Goal: Communication & Community: Answer question/provide support

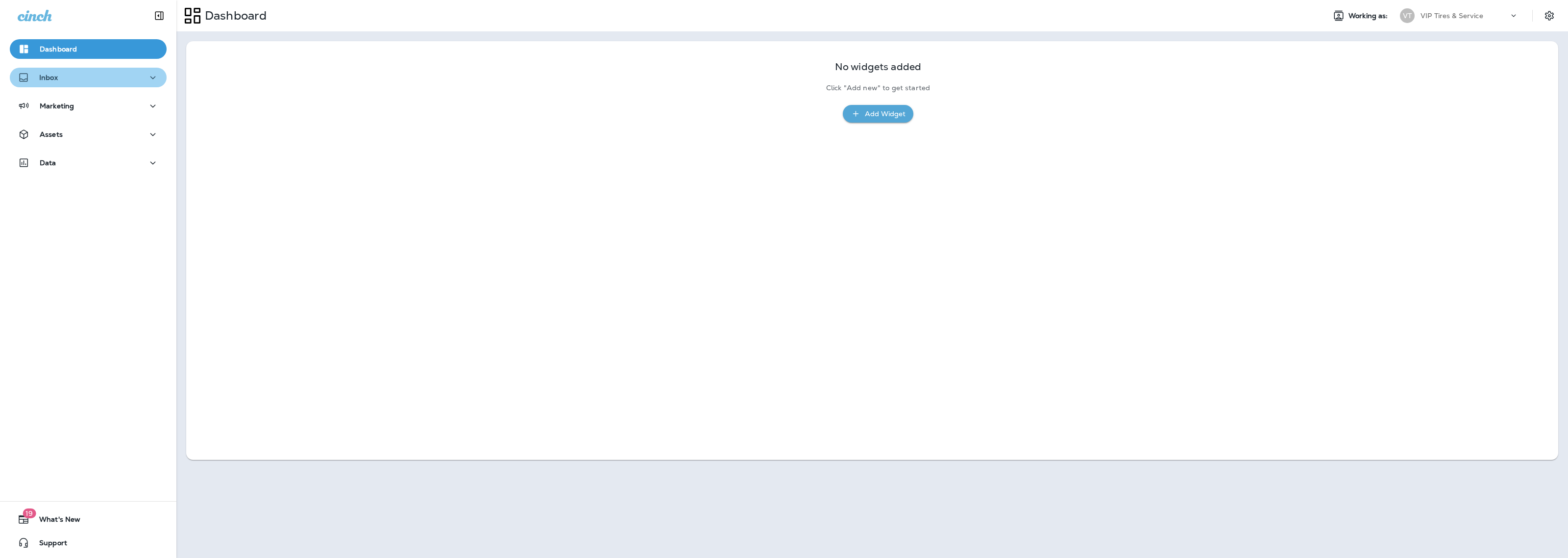
click at [92, 80] on div "Inbox" at bounding box center [88, 78] width 141 height 12
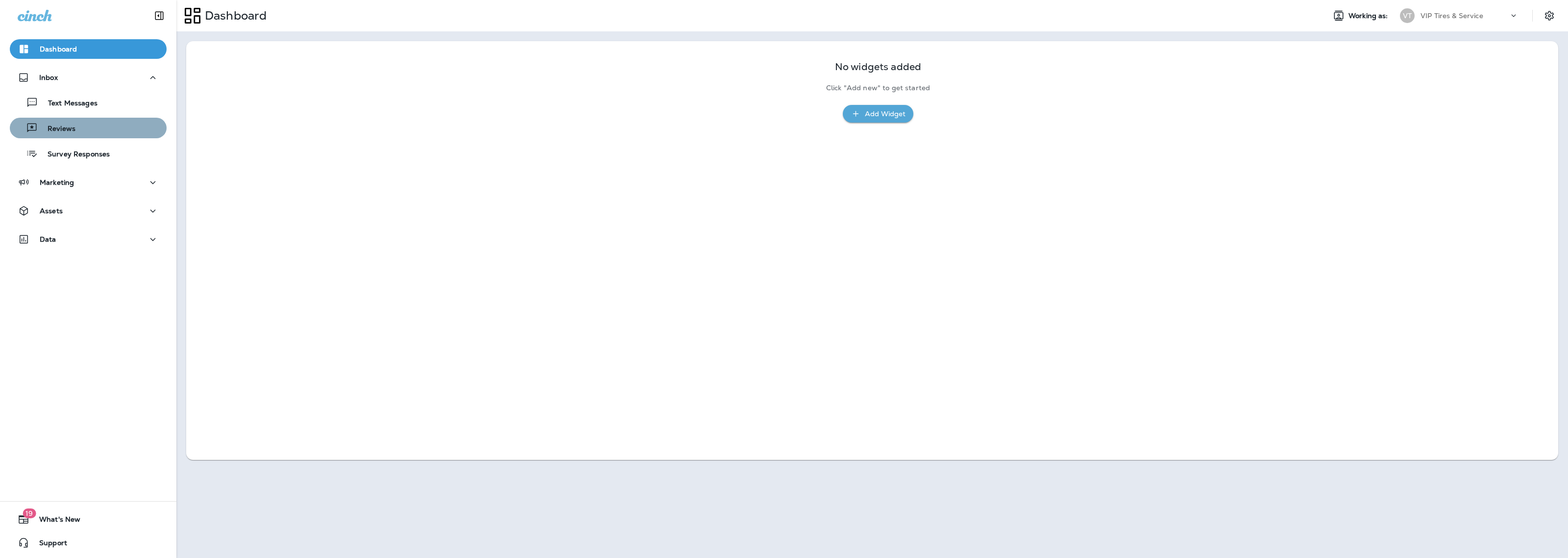
click at [94, 121] on div "Reviews" at bounding box center [88, 128] width 149 height 15
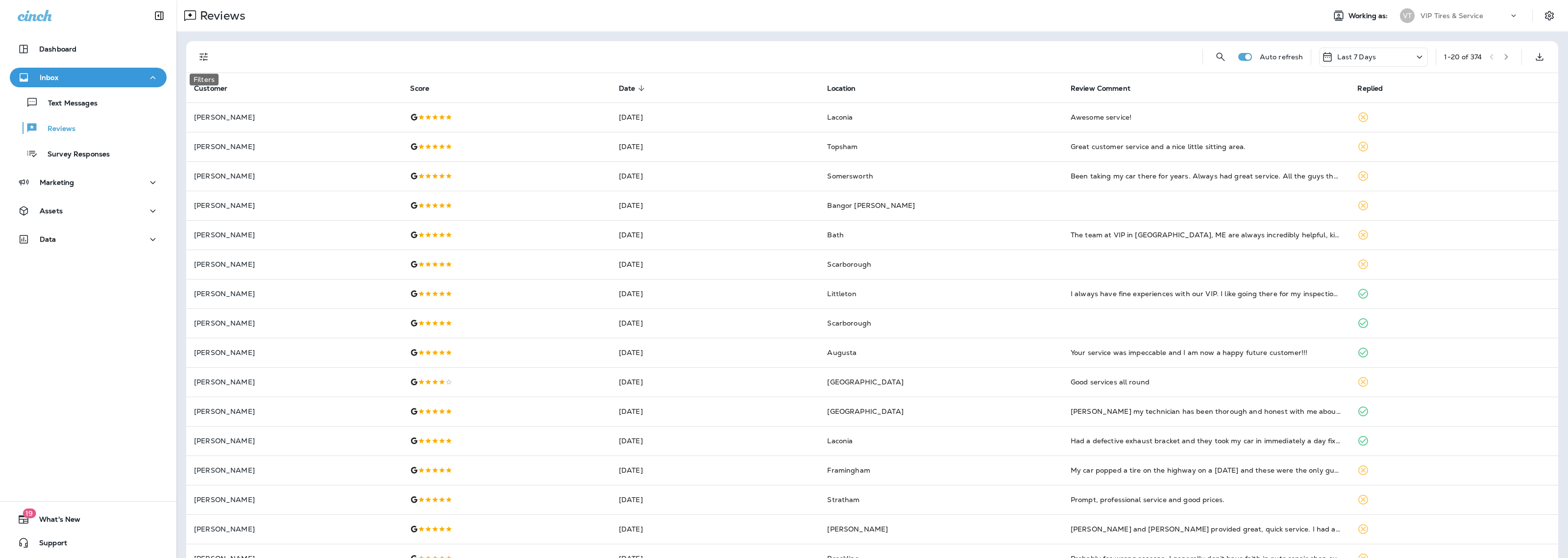
click at [203, 58] on icon "Filters" at bounding box center [203, 57] width 12 height 12
click at [304, 264] on div "Select all" at bounding box center [270, 265] width 136 height 8
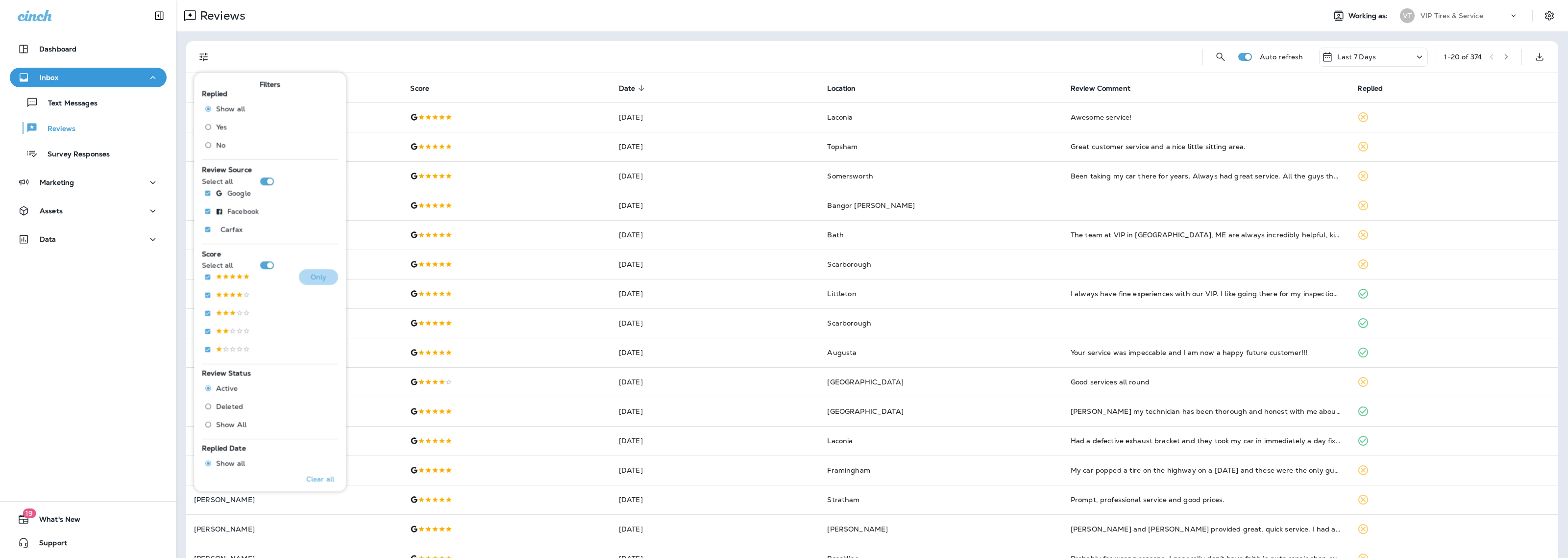
click at [304, 272] on button "Only" at bounding box center [318, 277] width 39 height 16
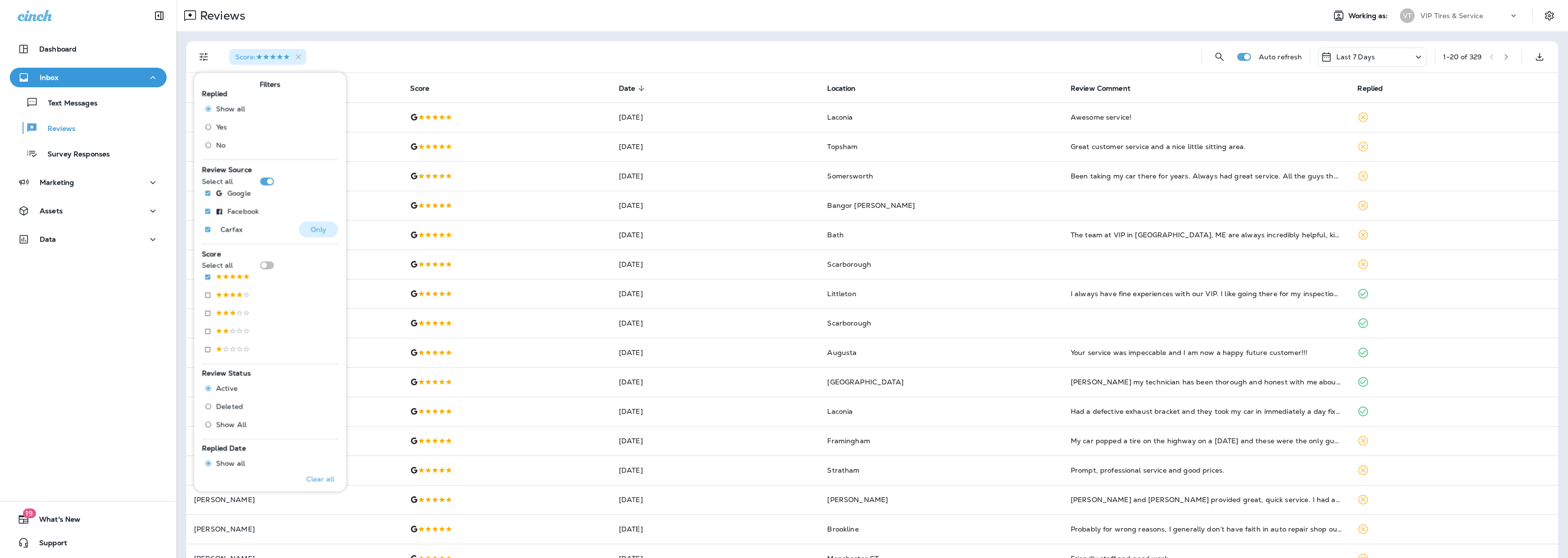
click at [320, 227] on p "Only" at bounding box center [318, 229] width 16 height 8
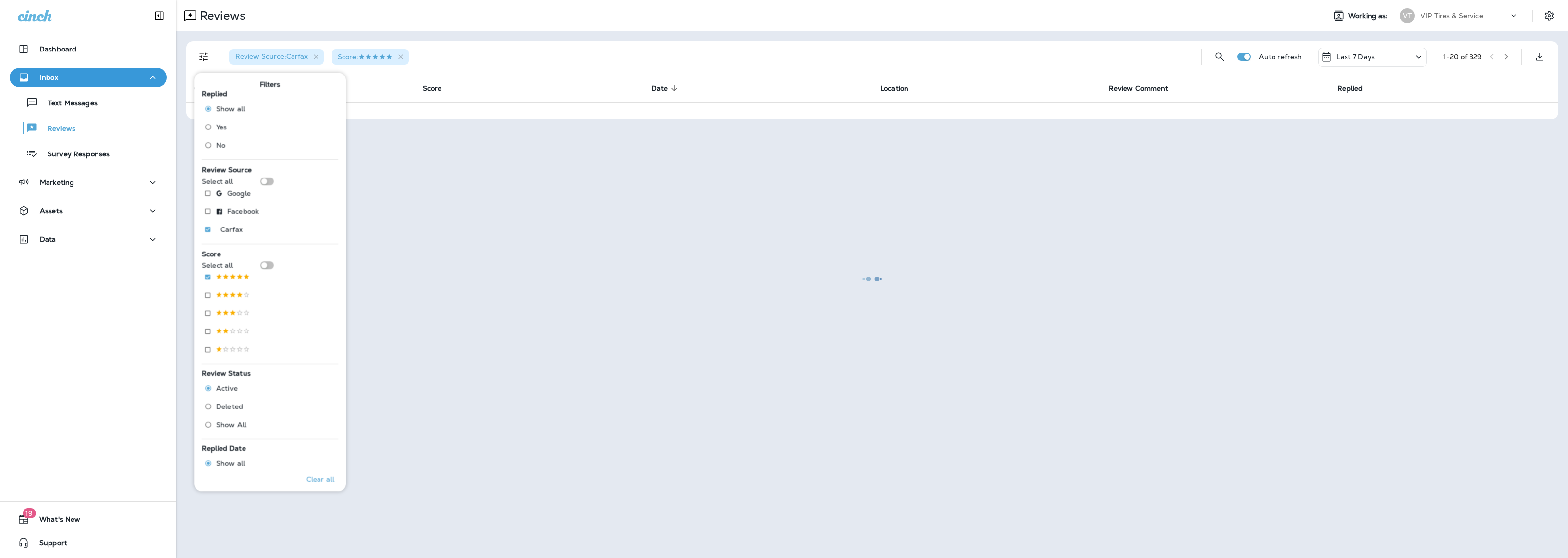
click at [483, 49] on div at bounding box center [872, 279] width 1390 height 556
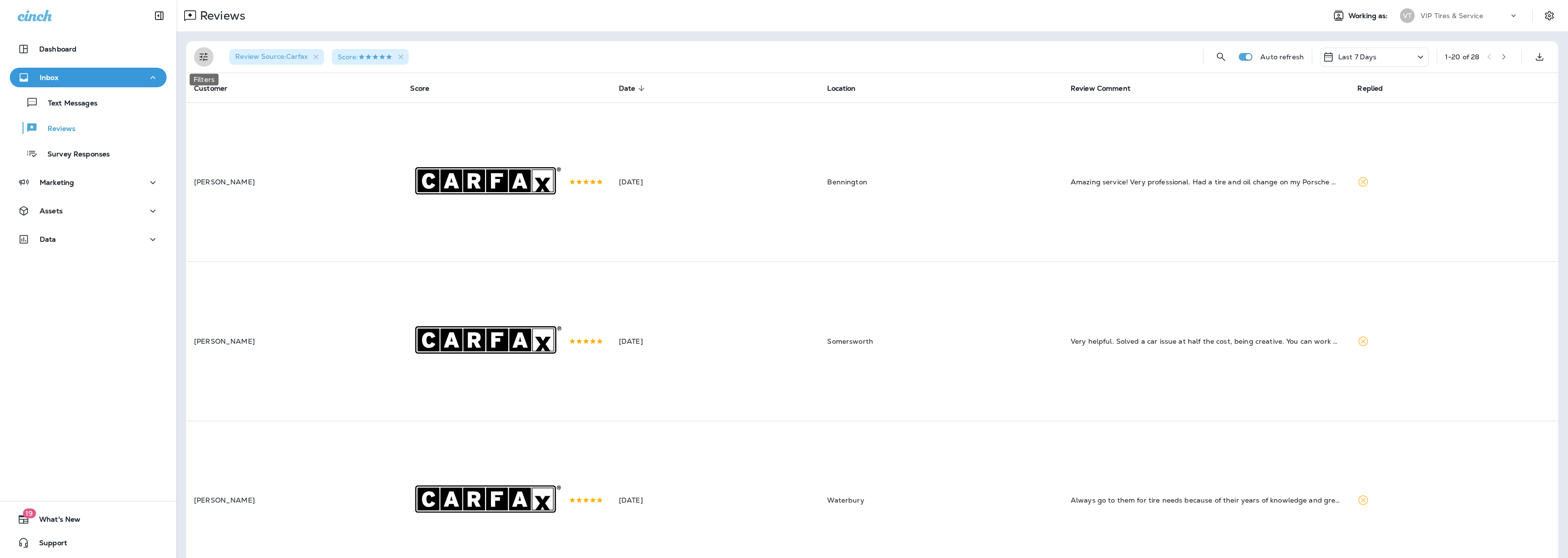
click at [205, 62] on icon "Filters" at bounding box center [203, 57] width 12 height 12
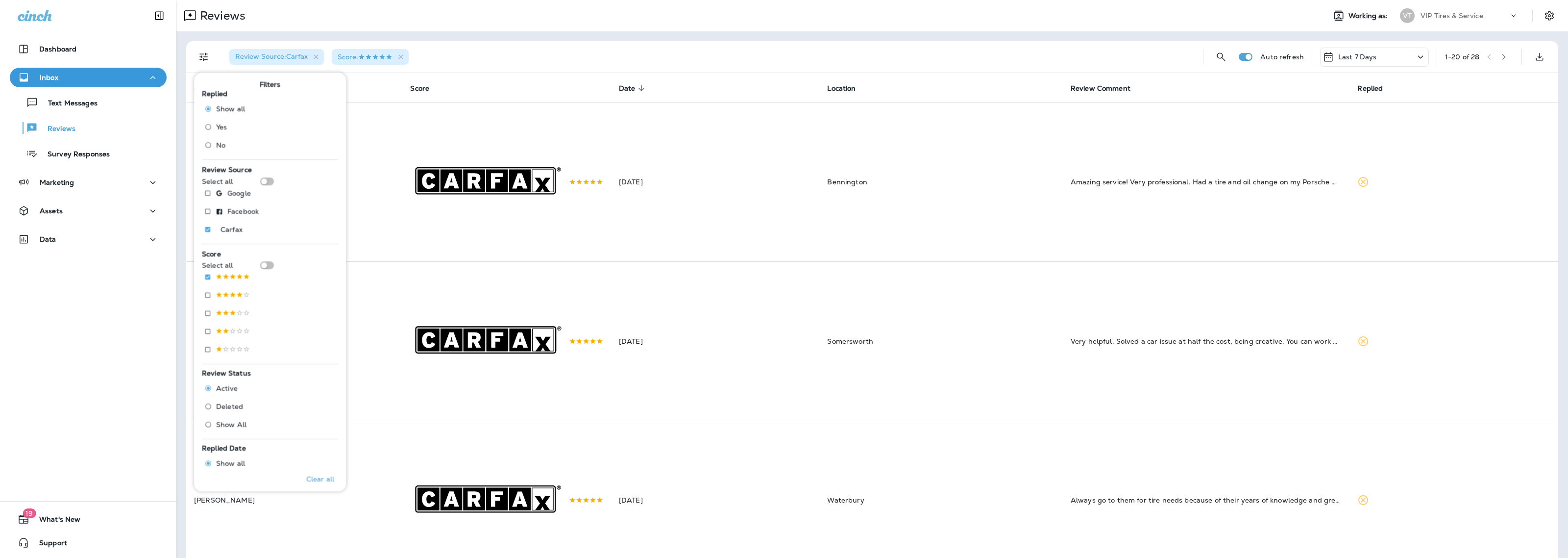
click at [229, 144] on label "No" at bounding box center [222, 145] width 44 height 16
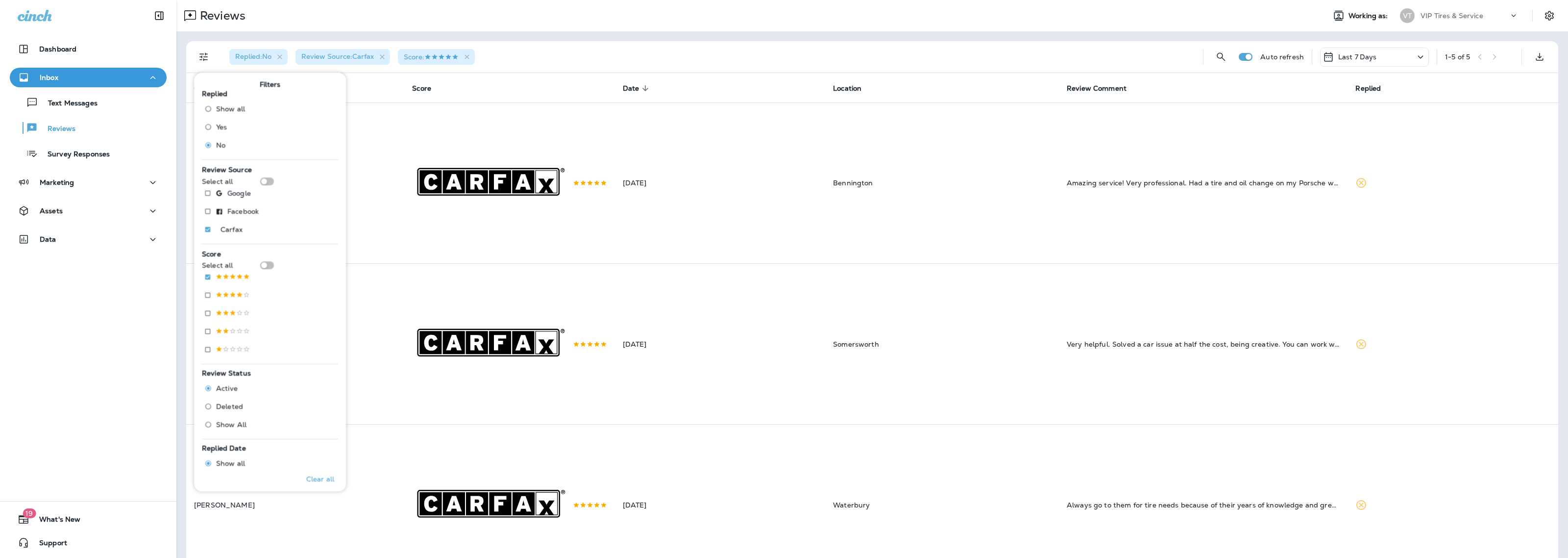
click at [639, 49] on div "Replied : No Review Source : Carfax Score :" at bounding box center [709, 57] width 974 height 32
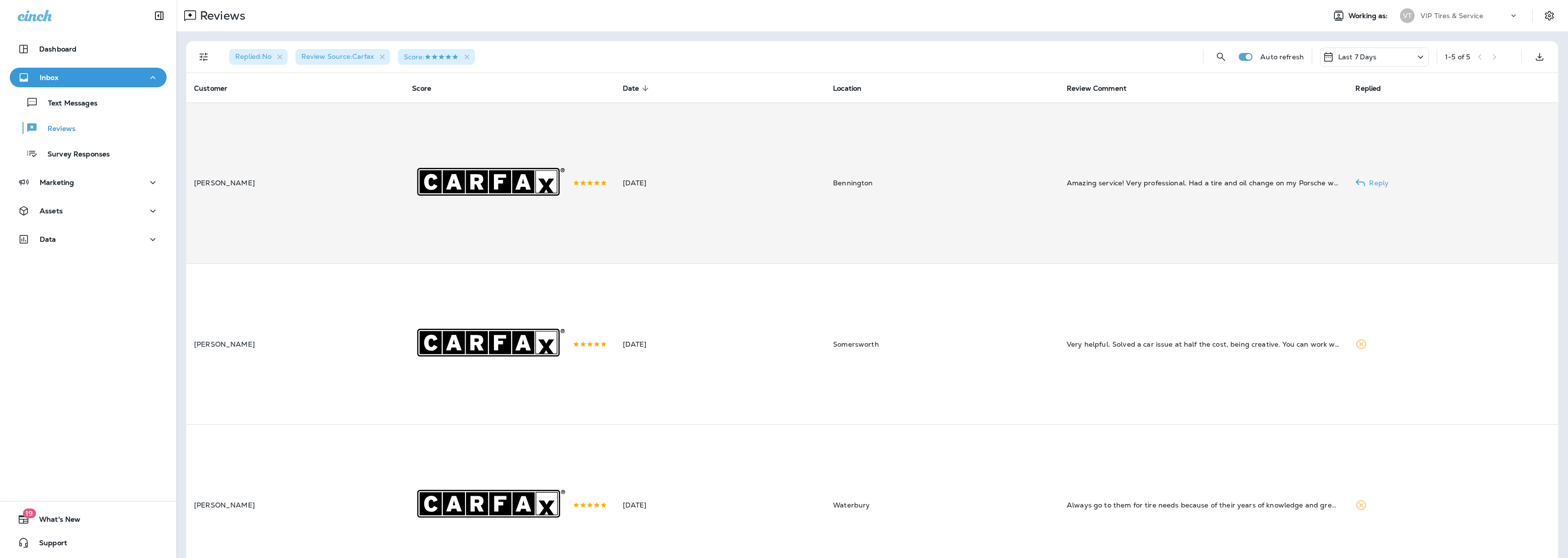
click at [973, 199] on td "Bennington" at bounding box center [942, 183] width 234 height 161
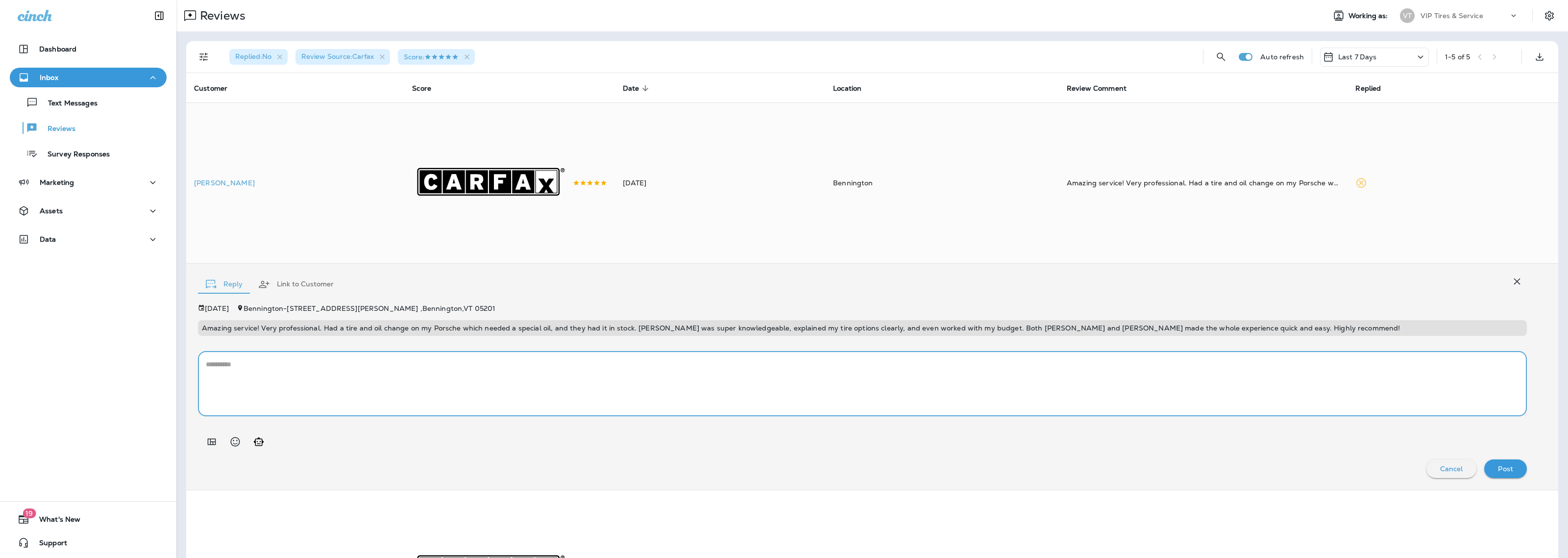
click at [351, 371] on textarea at bounding box center [862, 384] width 1313 height 49
click at [217, 440] on icon "Add in a premade template" at bounding box center [211, 442] width 12 height 12
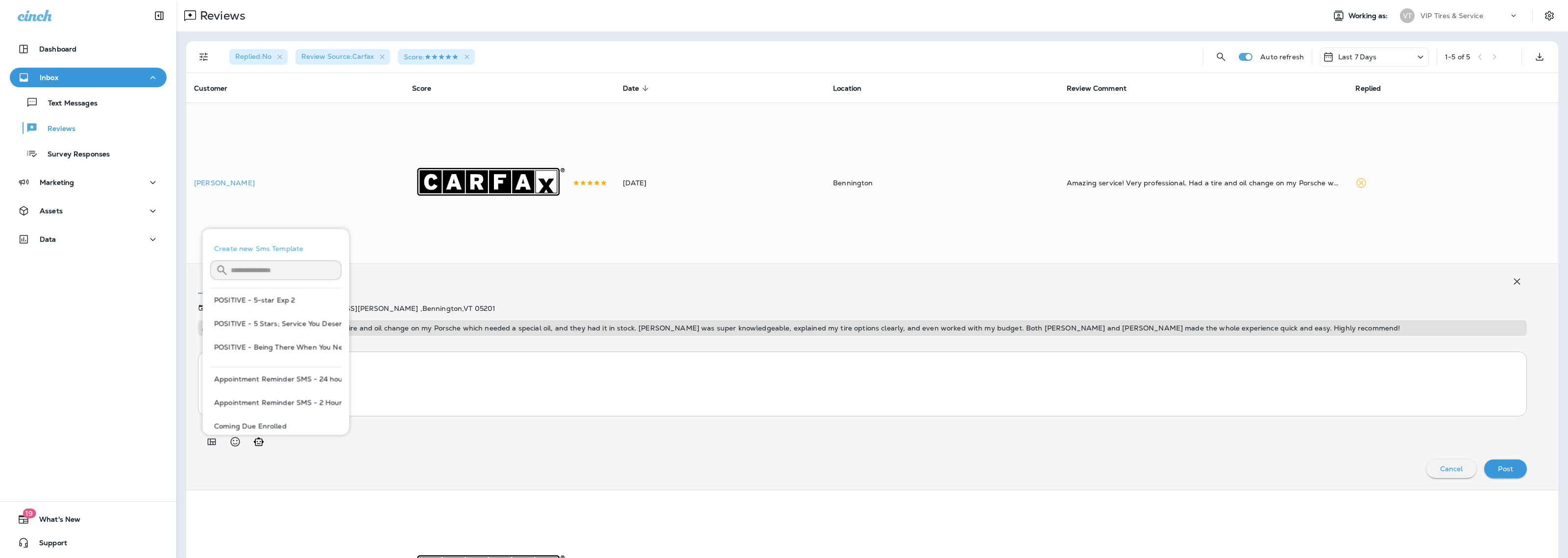
click at [608, 313] on div "[DATE][STREET_ADDRESS][PERSON_NAME][PERSON_NAME]" at bounding box center [862, 308] width 1329 height 8
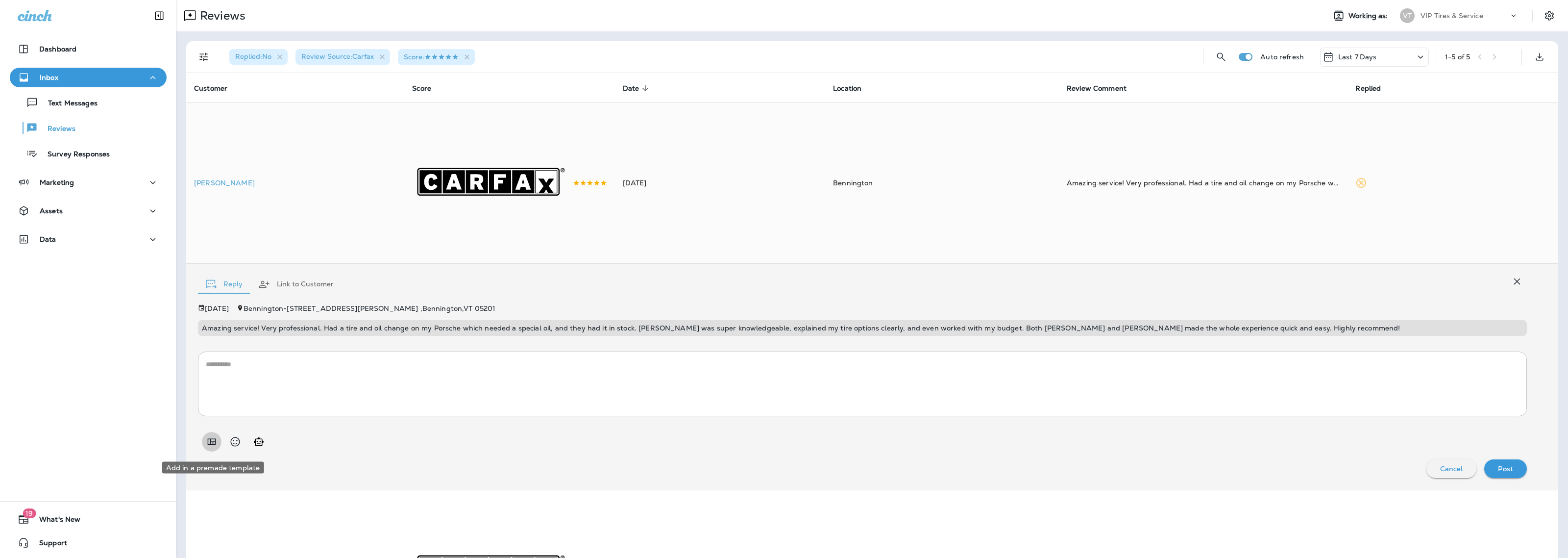
click at [217, 442] on icon "Add in a premade template" at bounding box center [211, 442] width 12 height 12
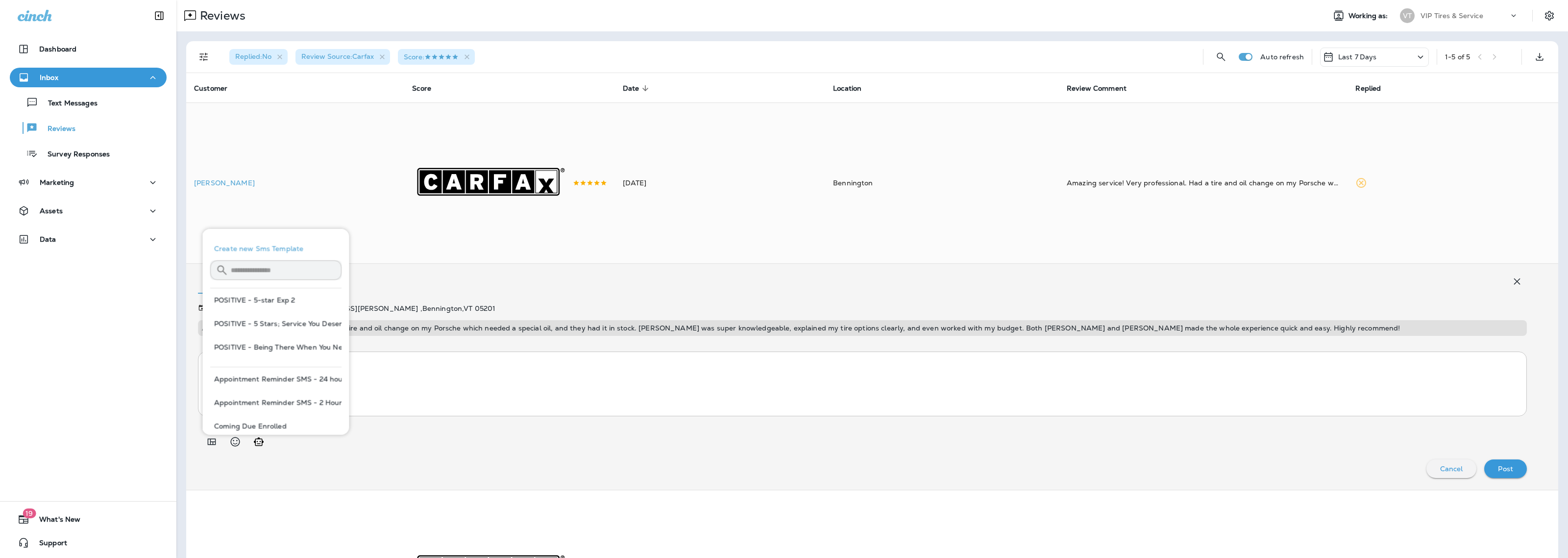
scroll to position [29, 0]
click at [308, 270] on button "POSITIVE - 5-star Exp 2" at bounding box center [276, 270] width 131 height 24
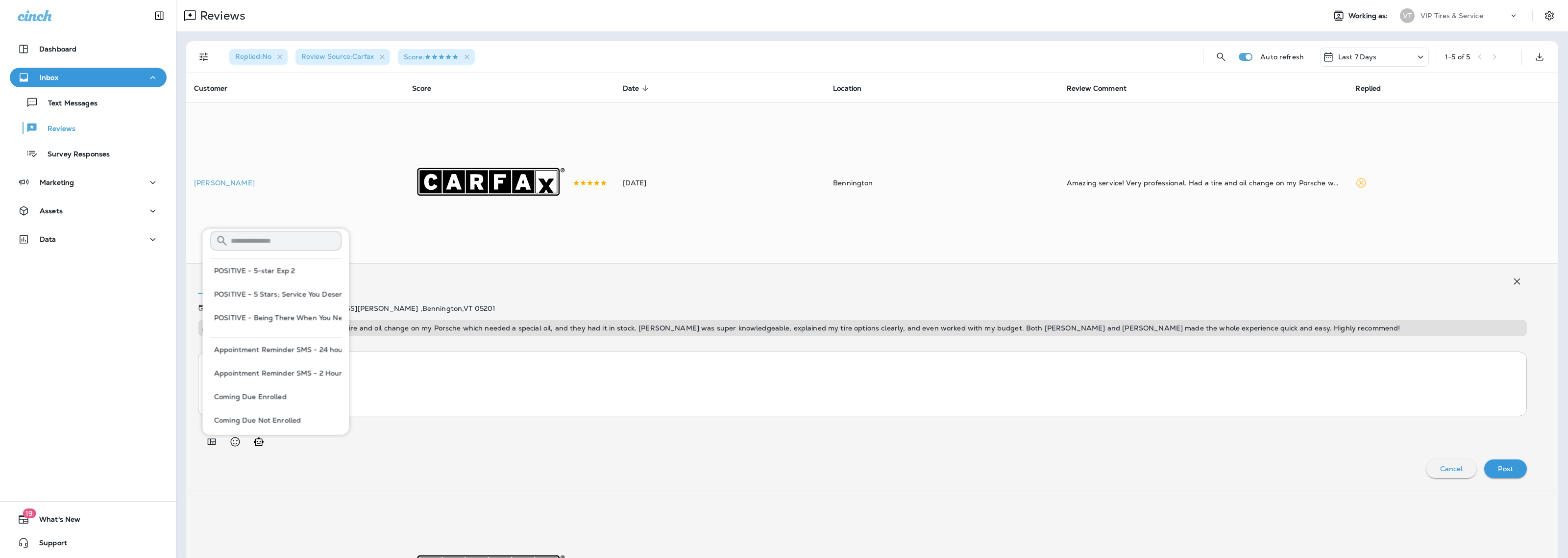
type textarea "**********"
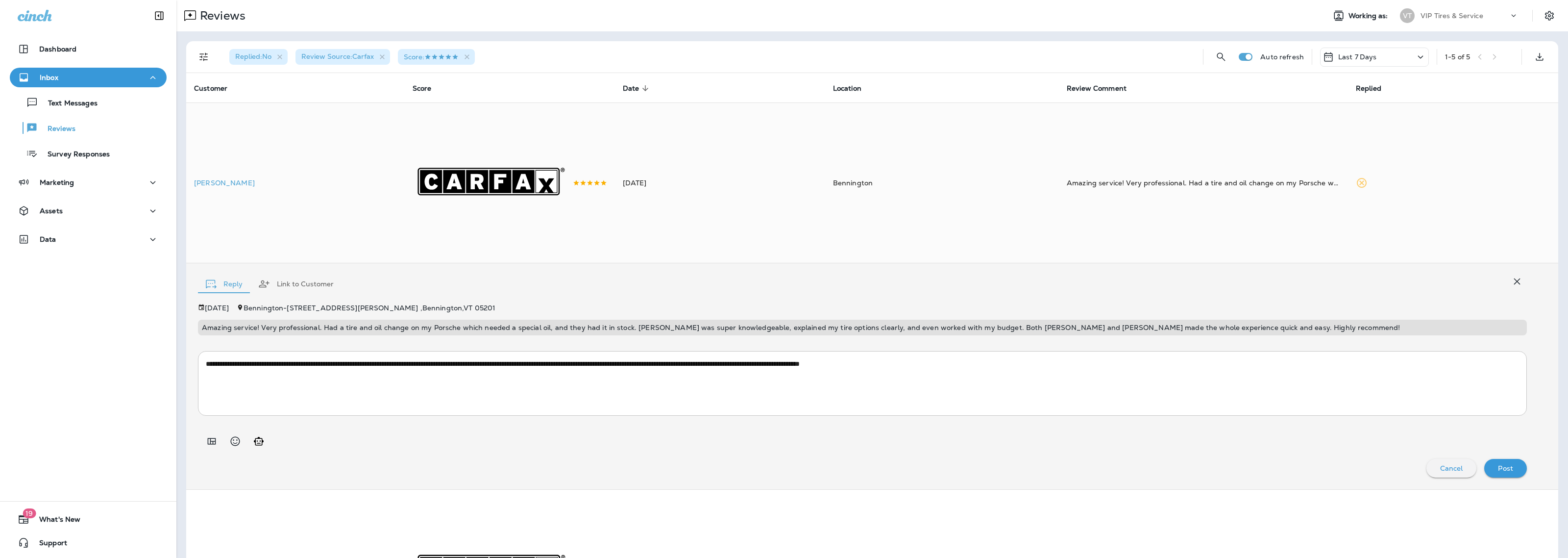
click at [1507, 473] on div "Post" at bounding box center [1505, 468] width 27 height 13
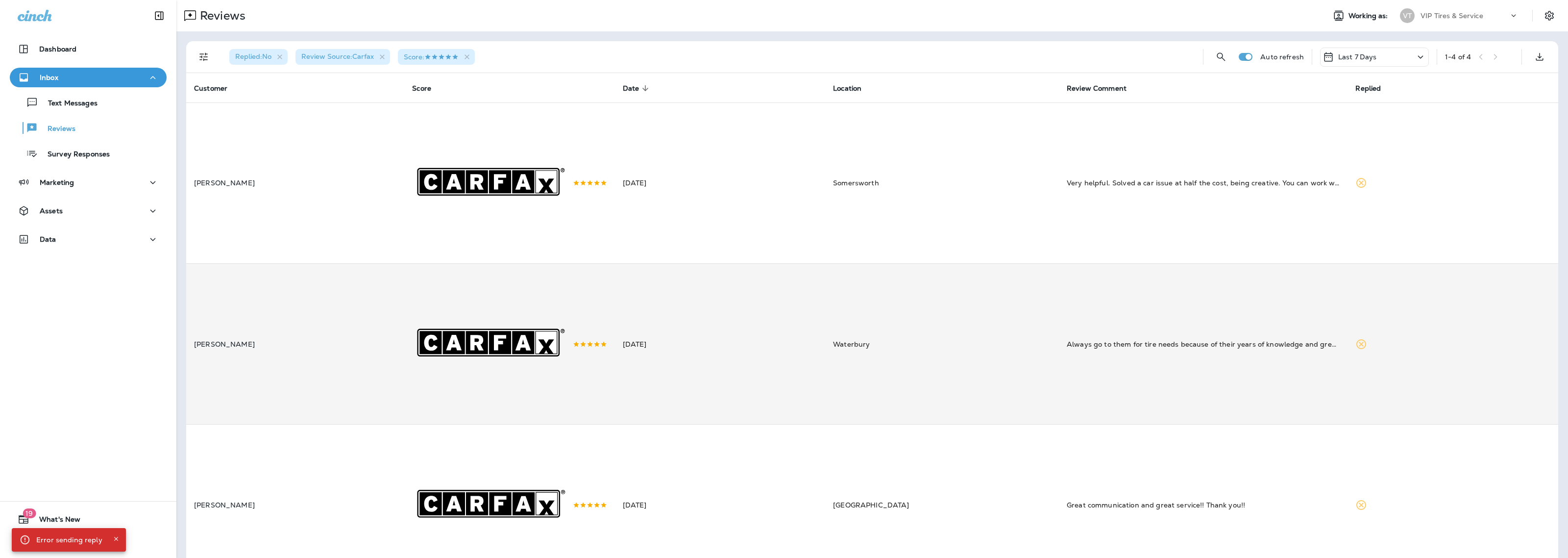
click at [825, 371] on td "[DATE]" at bounding box center [719, 344] width 210 height 161
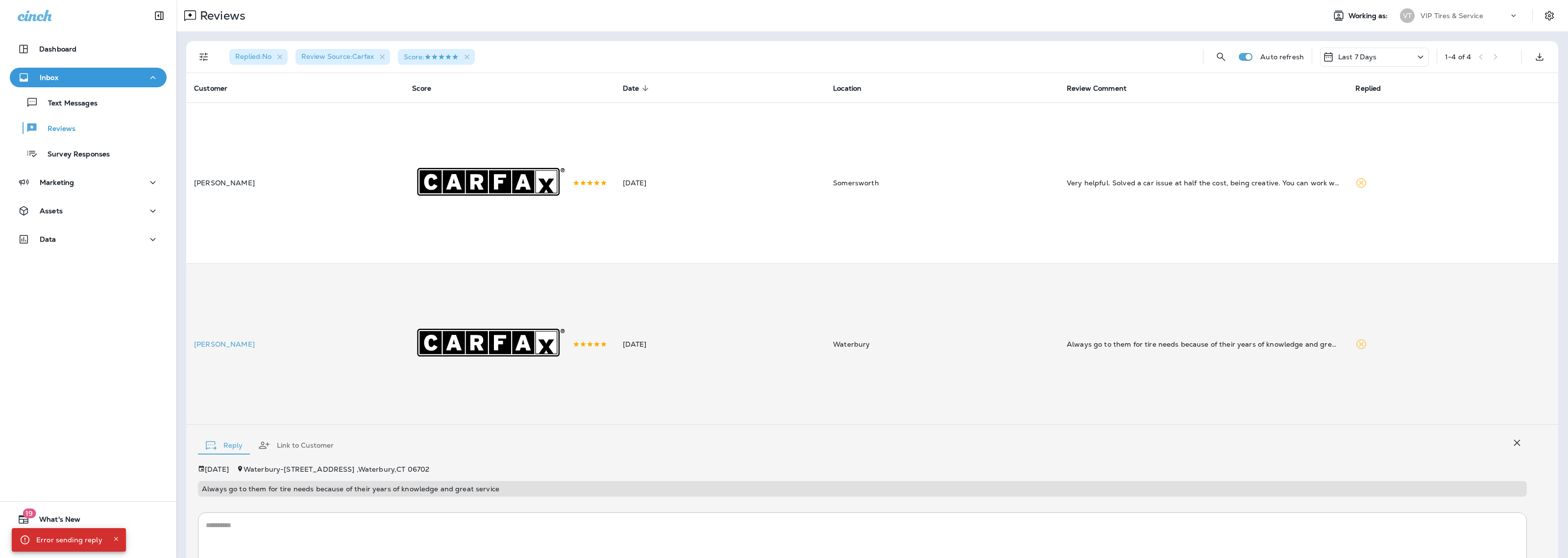
scroll to position [98, 0]
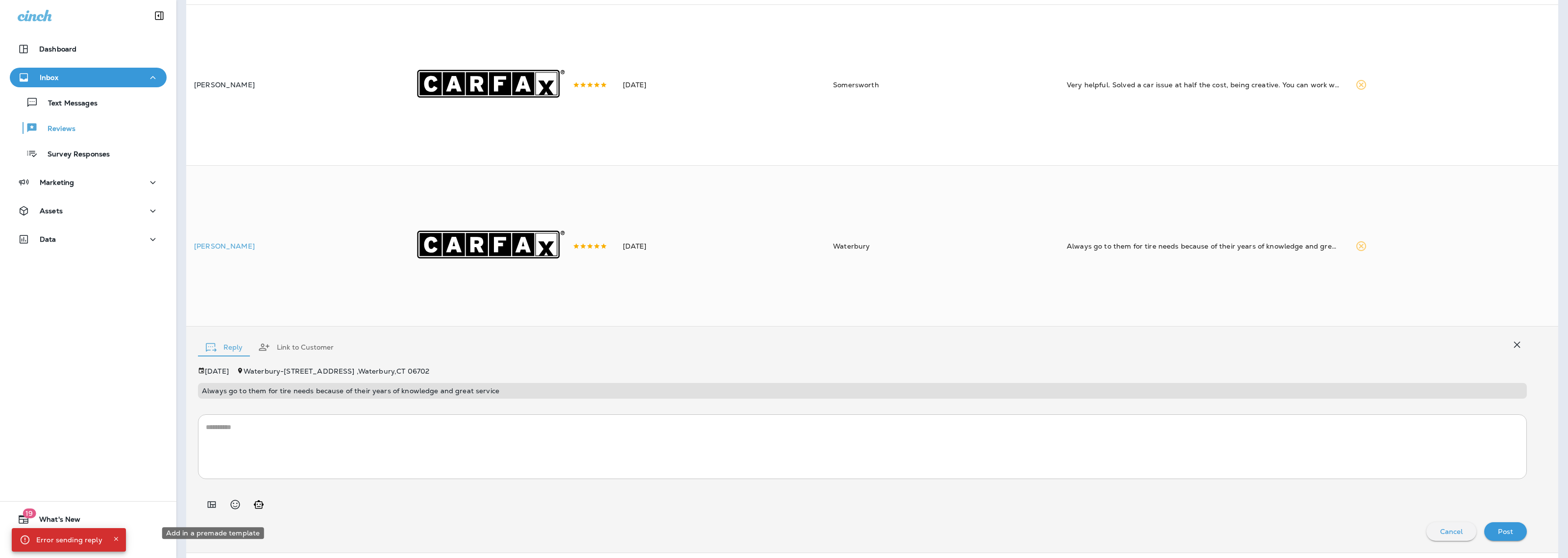
click at [211, 510] on icon "Add in a premade template" at bounding box center [211, 504] width 12 height 12
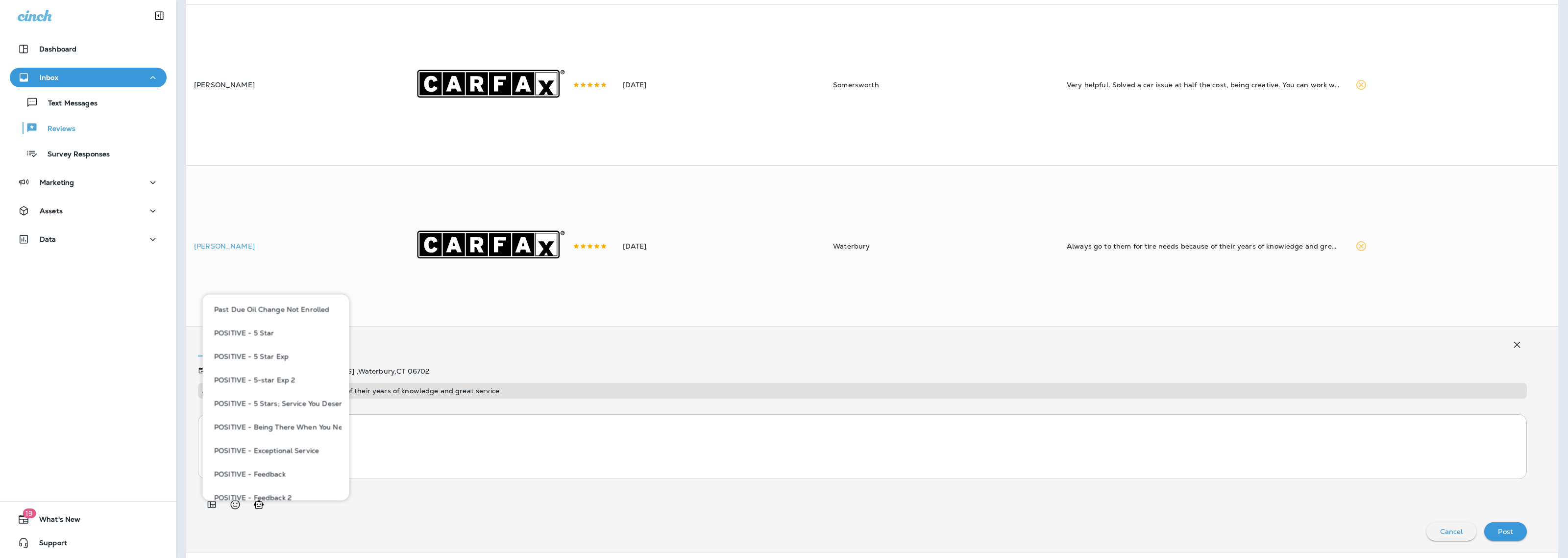
scroll to position [613, 0]
click at [315, 346] on button "POSITIVE - 5 Star" at bounding box center [276, 350] width 131 height 24
type textarea "**********"
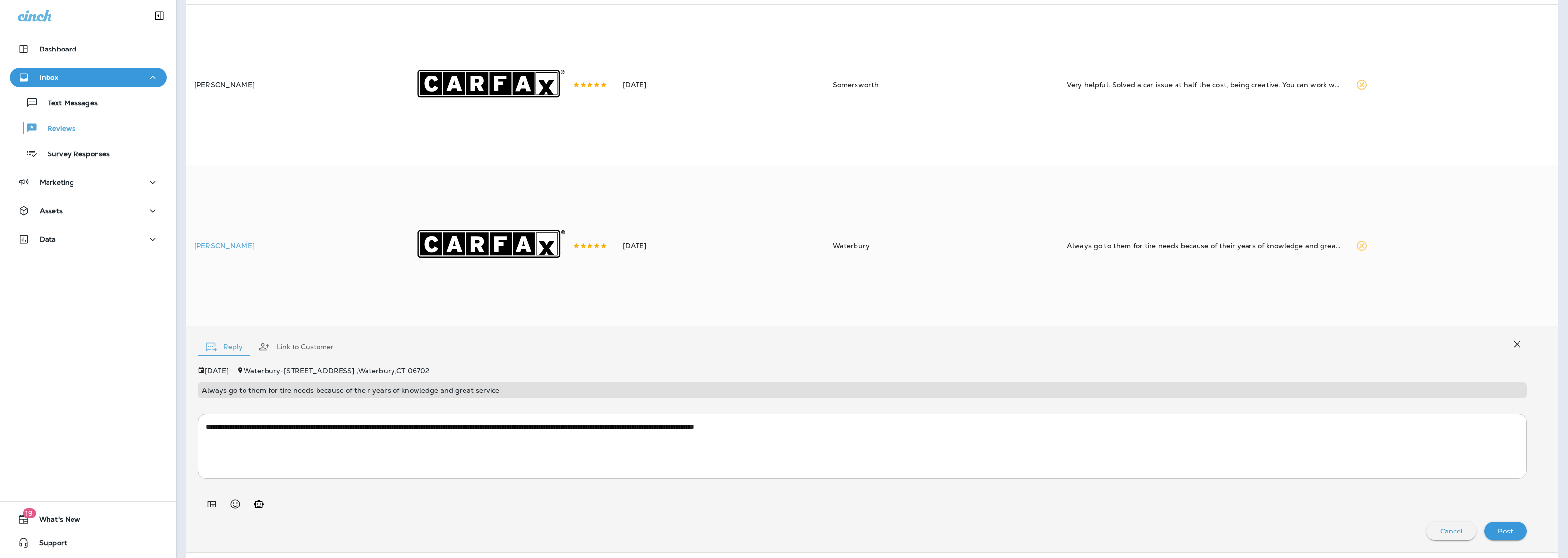
click at [1492, 534] on div "Post" at bounding box center [1505, 531] width 27 height 13
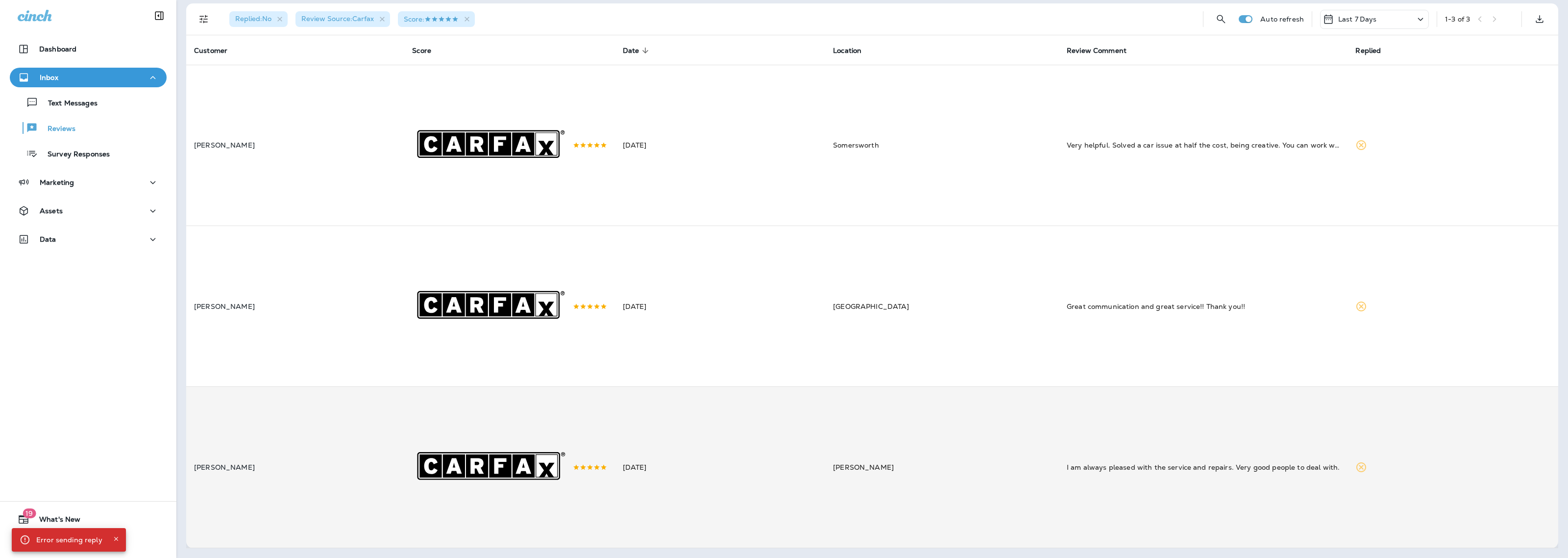
click at [975, 436] on td "[PERSON_NAME]" at bounding box center [942, 467] width 234 height 161
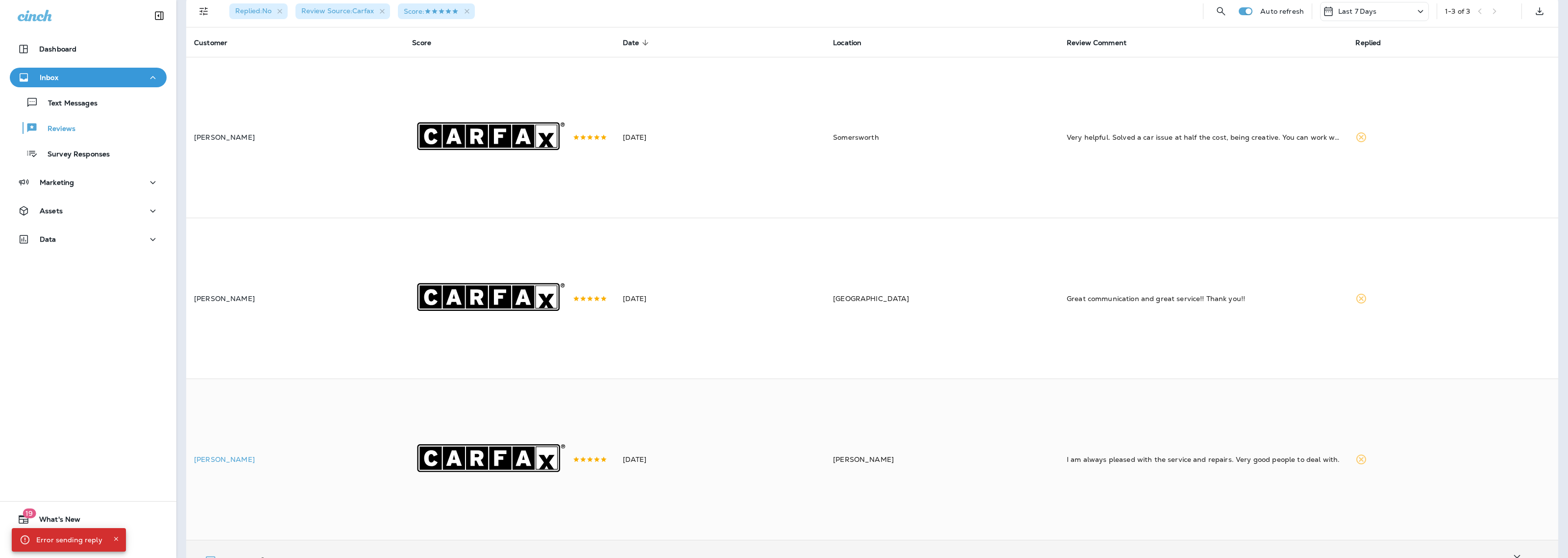
scroll to position [263, 0]
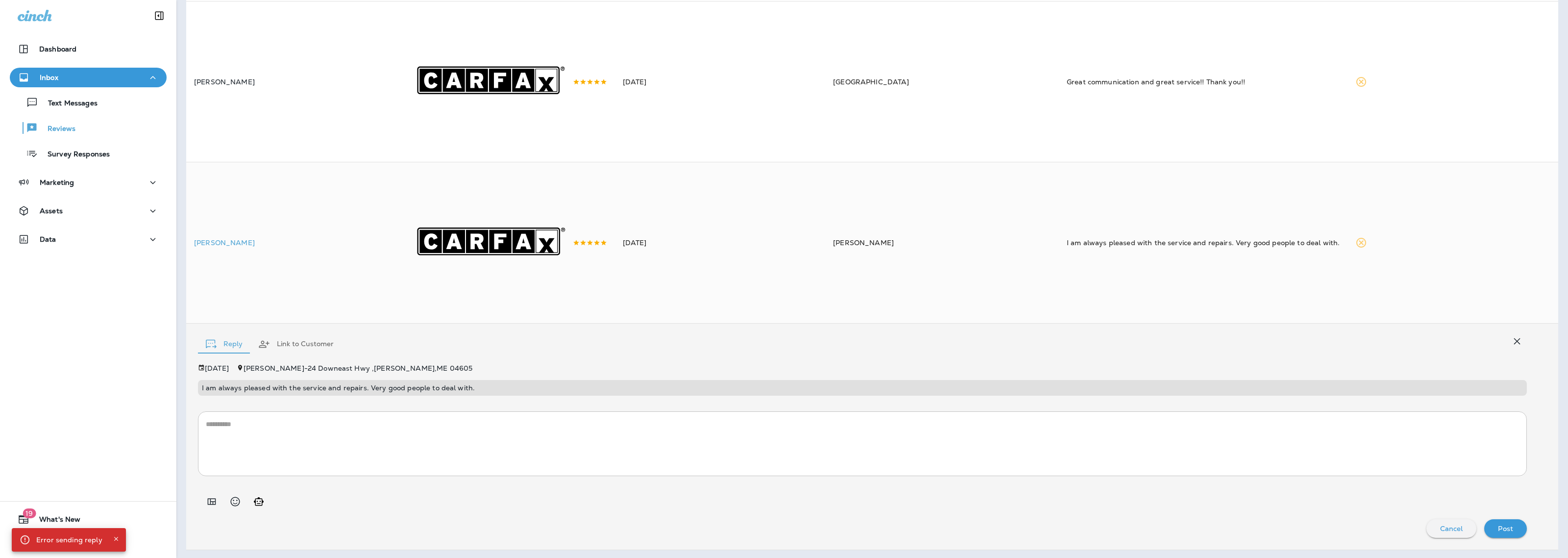
click at [202, 512] on div at bounding box center [209, 501] width 24 height 19
click at [208, 506] on icon "Add in a premade template" at bounding box center [211, 501] width 12 height 12
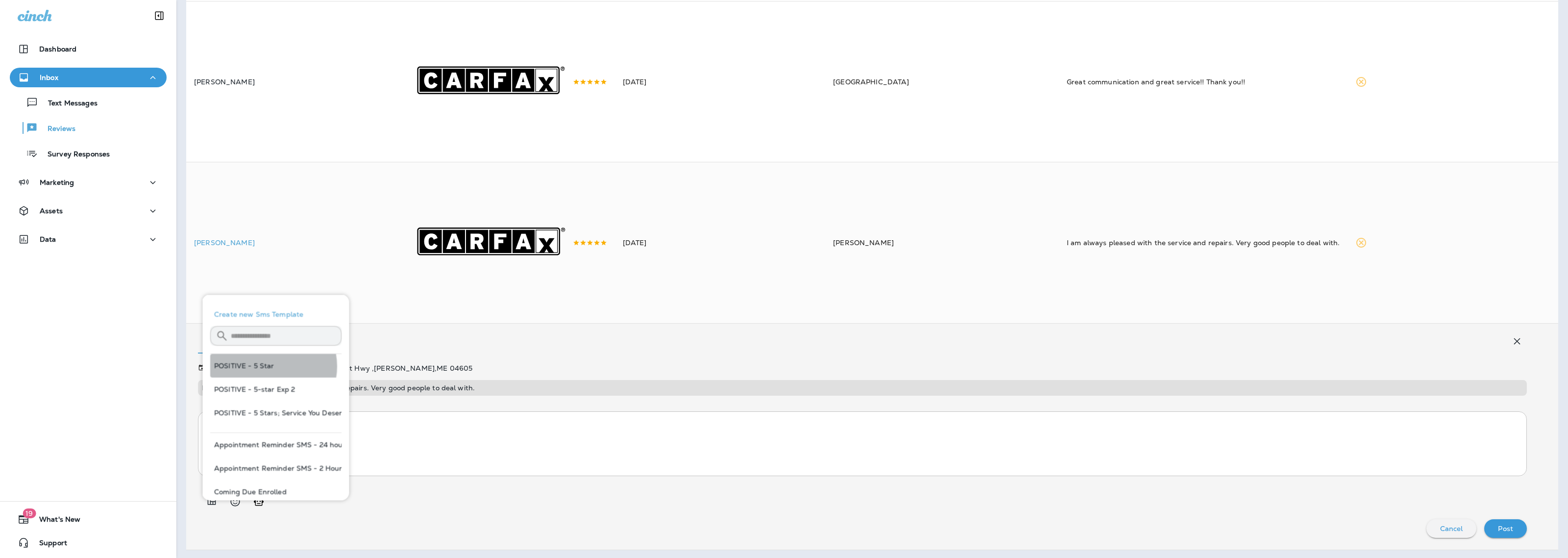
click at [268, 366] on button "POSITIVE - 5 Star" at bounding box center [276, 366] width 131 height 24
type textarea "**********"
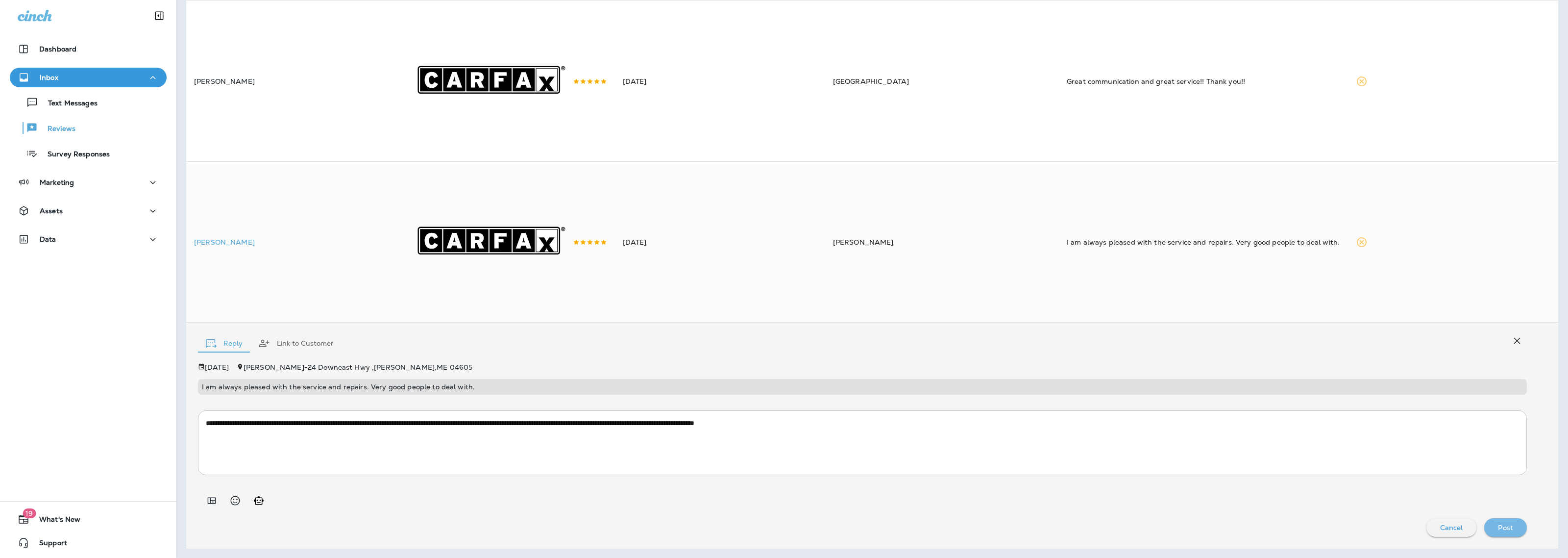
click at [1513, 532] on button "Post" at bounding box center [1505, 528] width 43 height 19
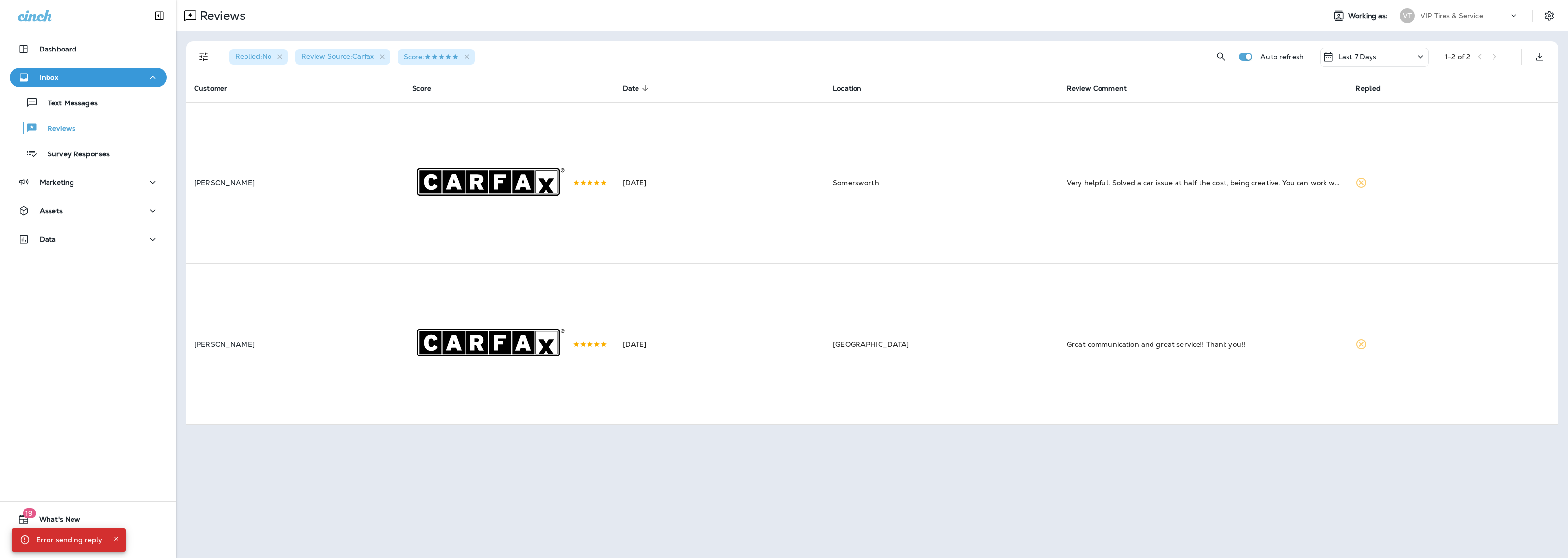
scroll to position [0, 0]
